Goal: Download file/media

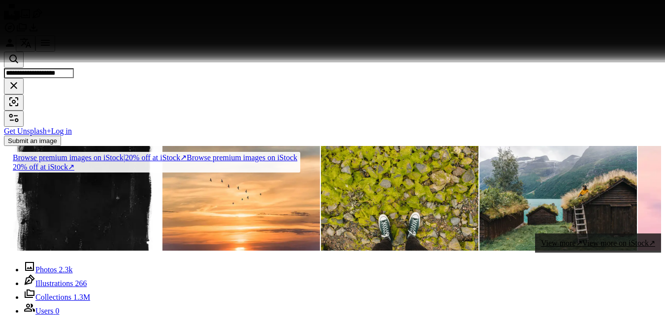
scroll to position [16765, 0]
